Goal: Task Accomplishment & Management: Use online tool/utility

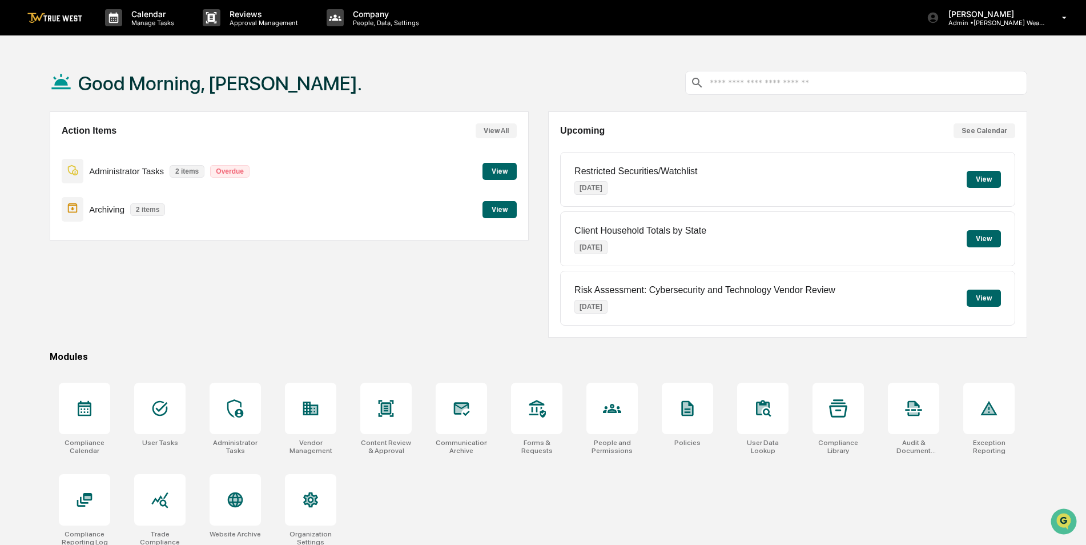
click at [511, 170] on button "View" at bounding box center [500, 171] width 34 height 17
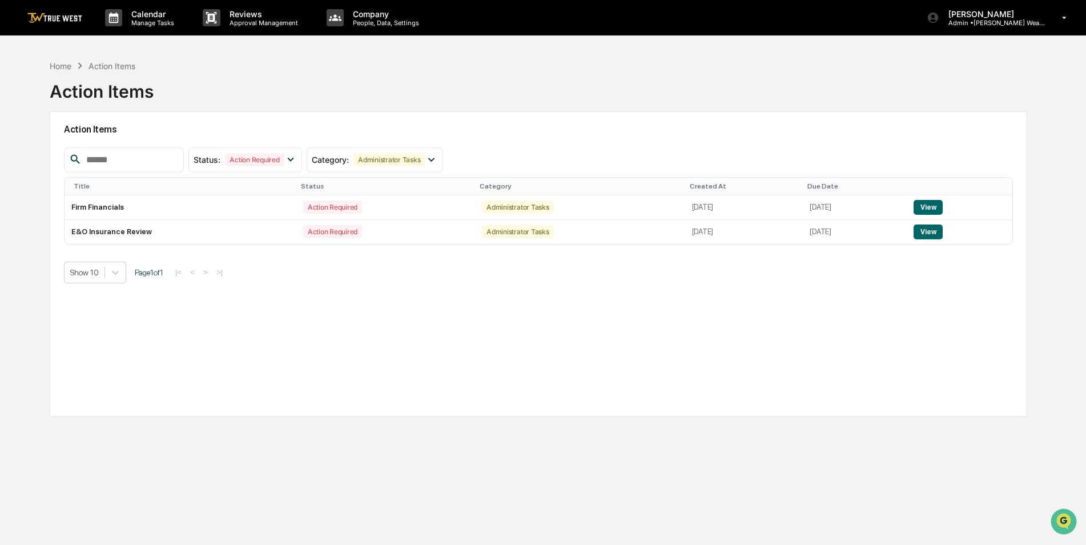
click at [932, 202] on button "View" at bounding box center [928, 207] width 29 height 15
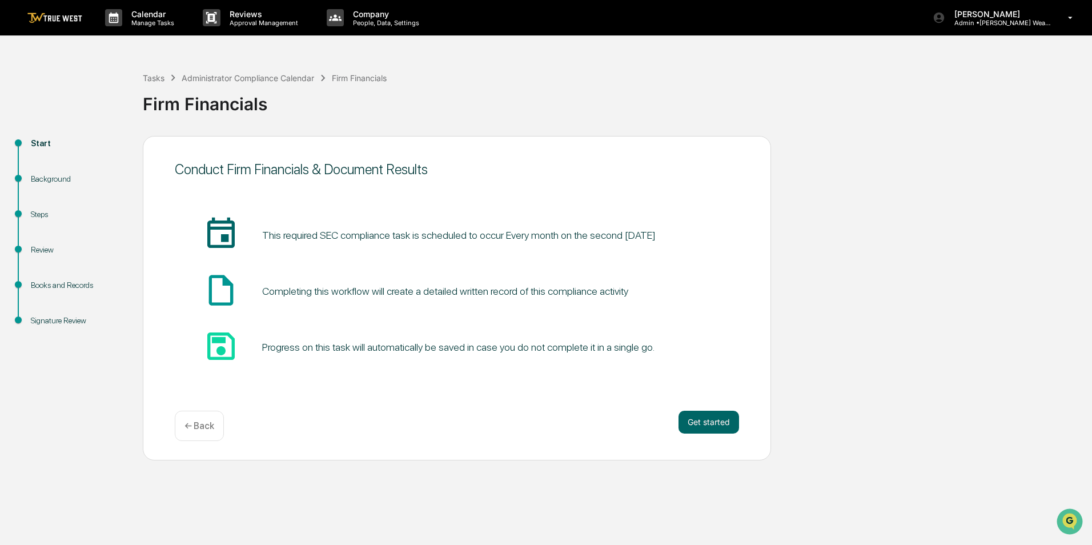
click at [712, 425] on button "Get started" at bounding box center [708, 422] width 61 height 23
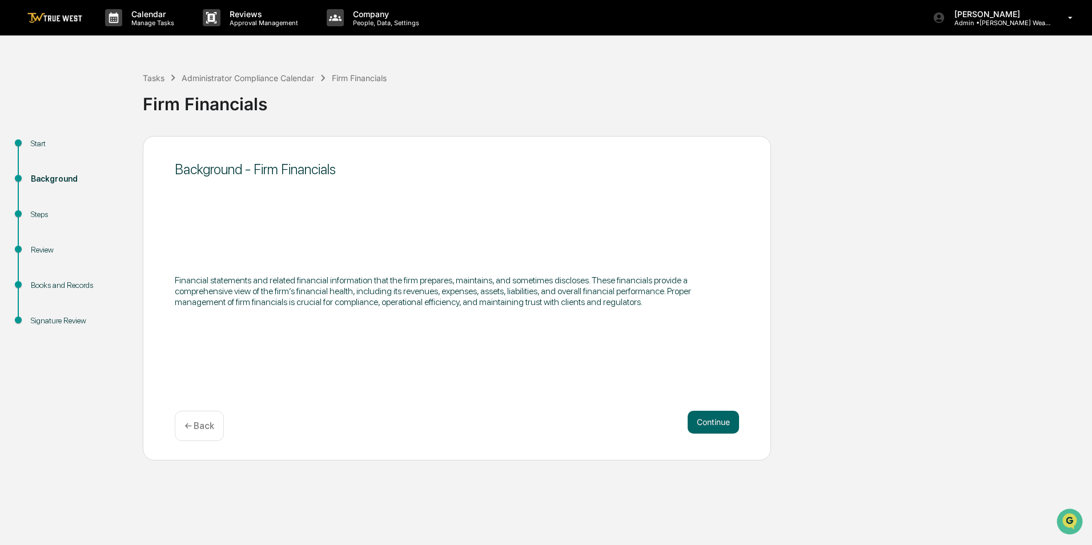
click at [712, 425] on button "Continue" at bounding box center [713, 422] width 51 height 23
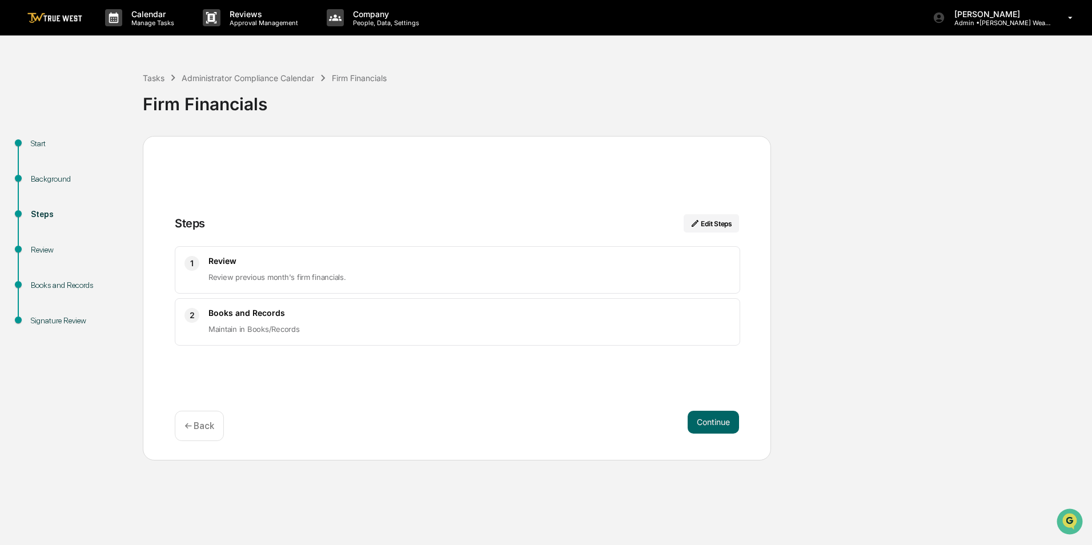
click at [465, 262] on h3 "Review" at bounding box center [469, 261] width 522 height 10
click at [445, 279] on p "Review previous month's firm financials." at bounding box center [469, 277] width 522 height 14
drag, startPoint x: 355, startPoint y: 275, endPoint x: 331, endPoint y: 277, distance: 24.0
click at [354, 275] on p "Review previous month's firm financials." at bounding box center [469, 277] width 522 height 14
click at [331, 277] on span "Review previous month's firm financials." at bounding box center [277, 276] width 138 height 9
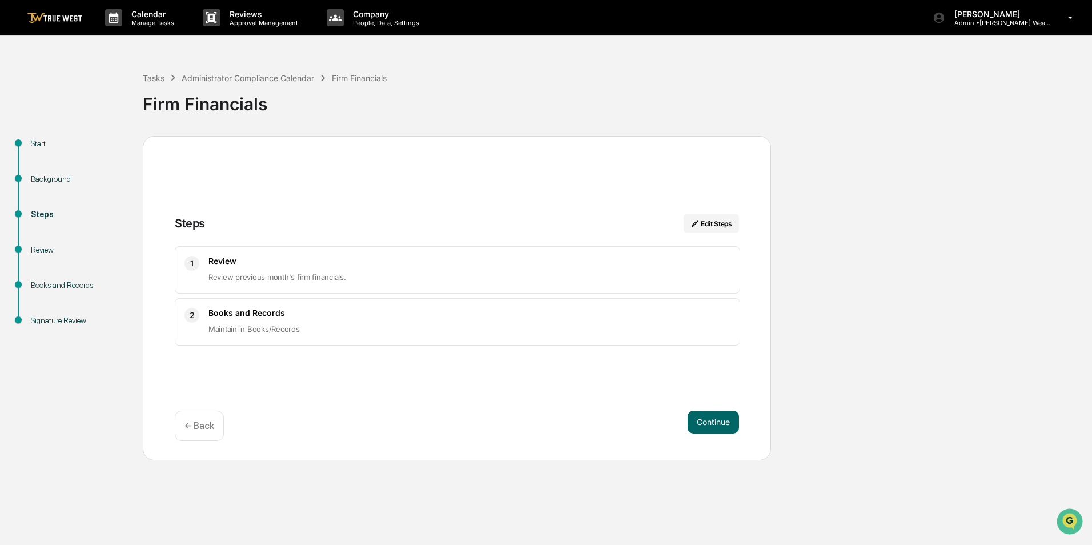
click at [716, 224] on button "Edit Steps" at bounding box center [711, 223] width 55 height 18
click at [710, 218] on button "Edit Steps" at bounding box center [711, 223] width 55 height 18
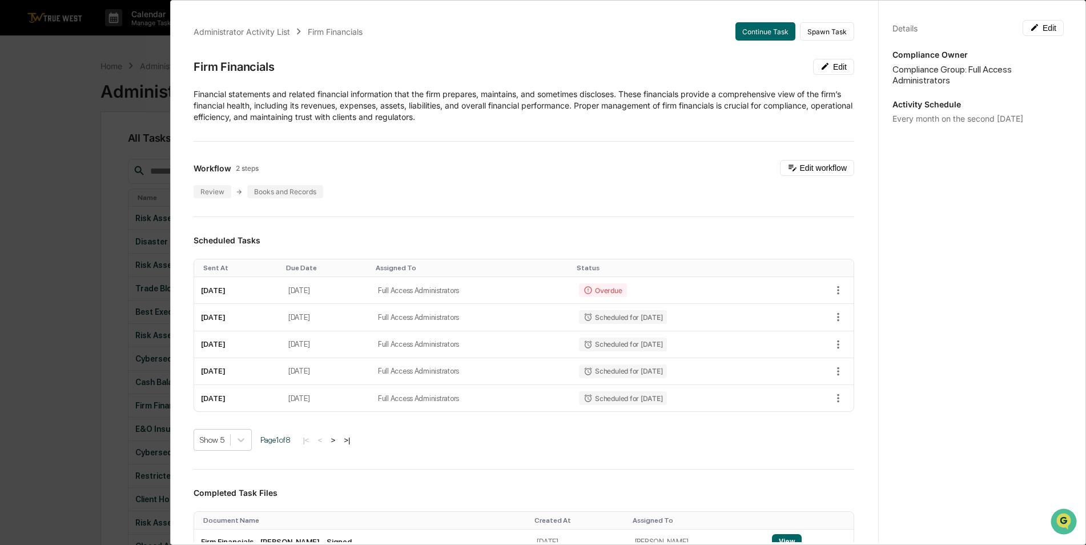
click at [821, 65] on button "Edit" at bounding box center [833, 67] width 41 height 16
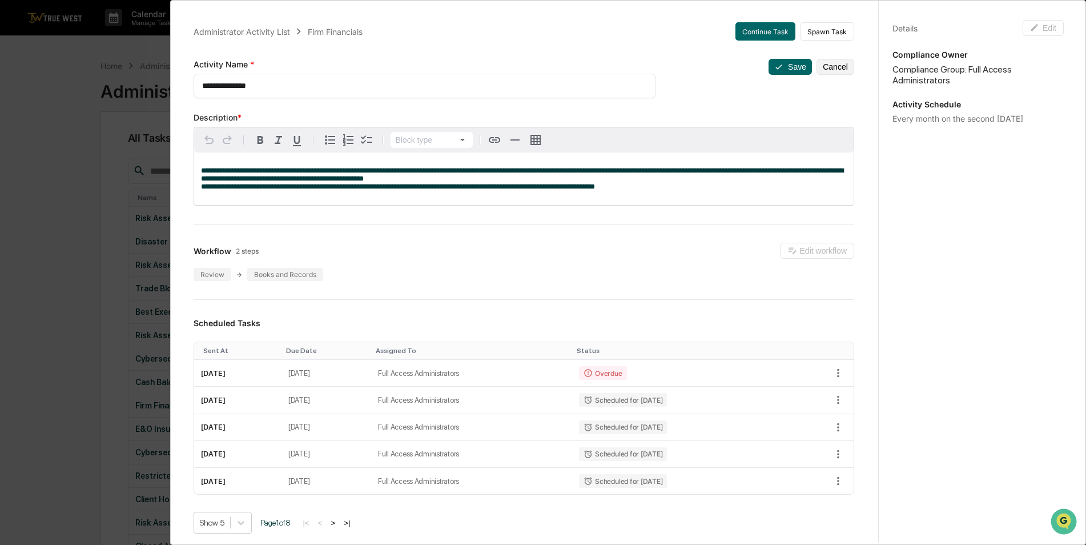
click at [267, 90] on textarea "**********" at bounding box center [420, 86] width 437 height 12
type textarea "**********"
click at [790, 67] on button "Save" at bounding box center [790, 67] width 43 height 16
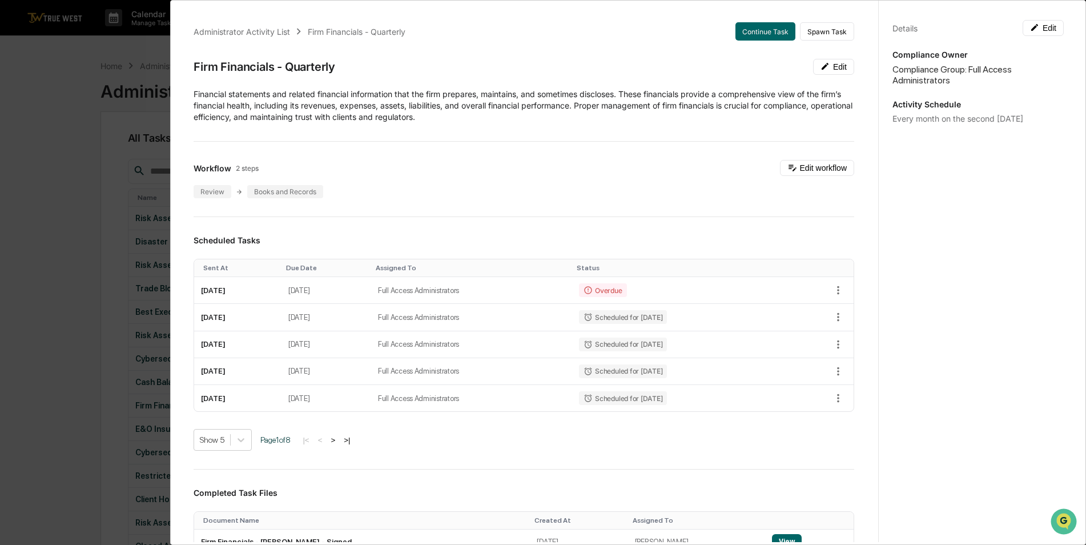
click at [753, 31] on button "Continue Task" at bounding box center [766, 31] width 60 height 18
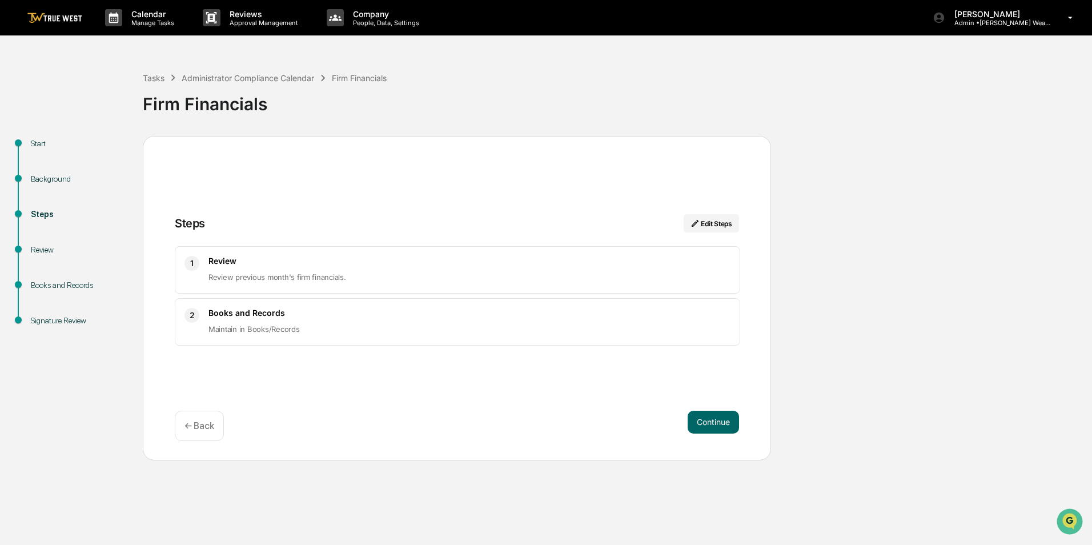
click at [271, 321] on div "Books and Records Maintain in Books/Records" at bounding box center [469, 322] width 522 height 28
click at [310, 309] on h3 "Books and Records" at bounding box center [469, 313] width 522 height 10
click at [710, 424] on button "Continue" at bounding box center [713, 422] width 51 height 23
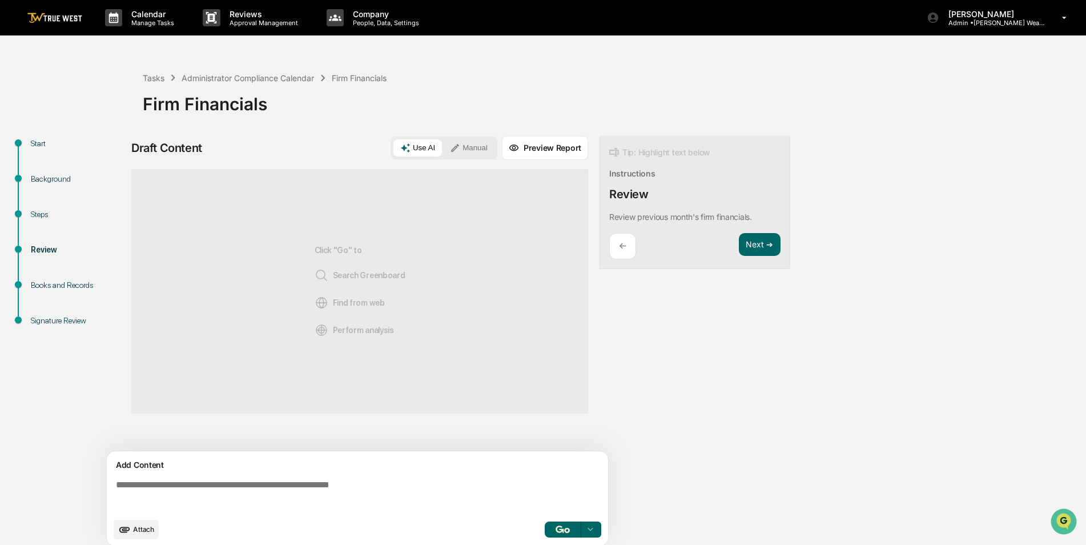
click at [60, 17] on img at bounding box center [54, 18] width 55 height 11
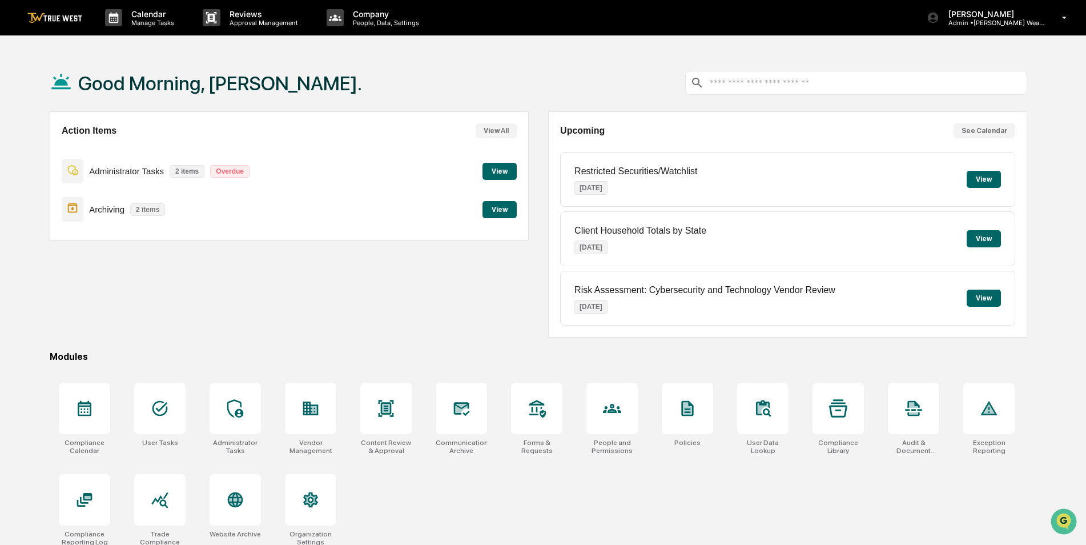
click at [501, 170] on button "View" at bounding box center [500, 171] width 34 height 17
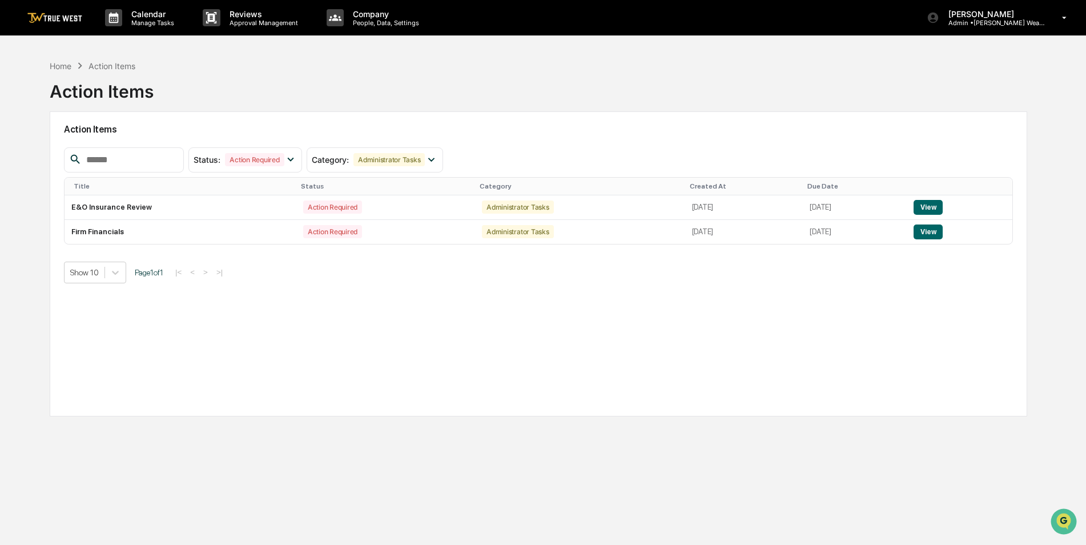
click at [935, 203] on button "View" at bounding box center [928, 207] width 29 height 15
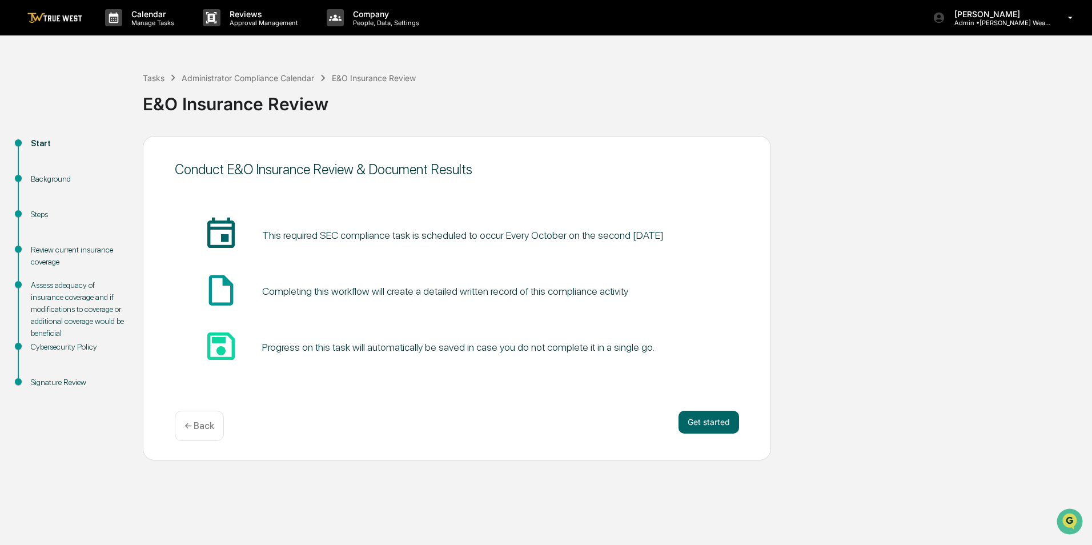
click at [703, 426] on button "Get started" at bounding box center [708, 422] width 61 height 23
